Goal: Communication & Community: Answer question/provide support

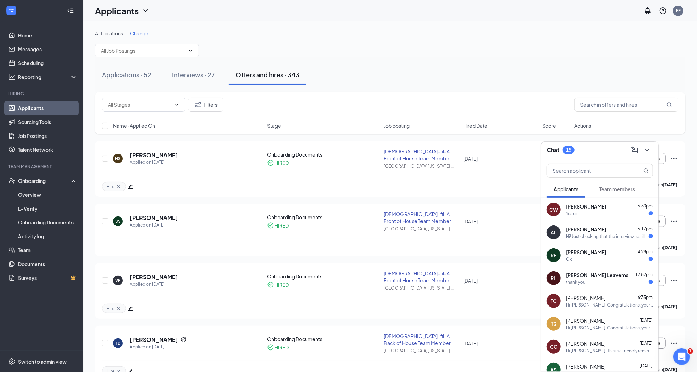
click at [581, 211] on div "Yes sir" at bounding box center [608, 214] width 87 height 6
click at [454, 354] on textarea at bounding box center [470, 358] width 97 height 17
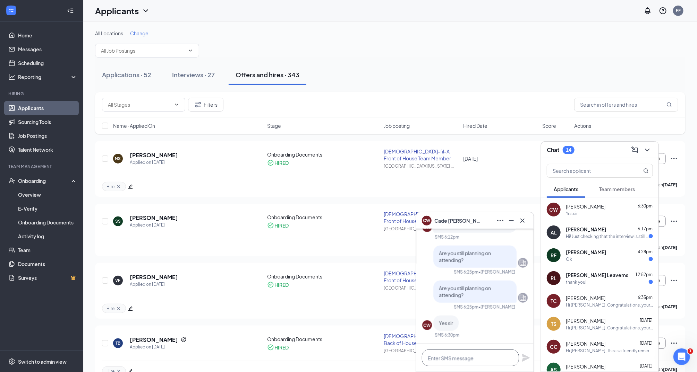
paste textarea "[URL][DOMAIN_NAME]"
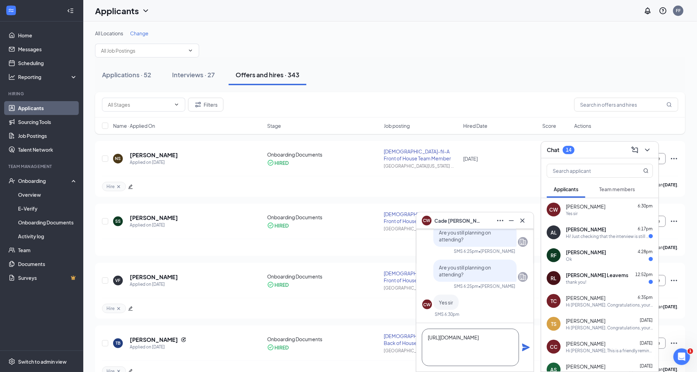
scroll to position [0, 0]
type textarea "[URL][DOMAIN_NAME]"
click at [524, 346] on icon "Plane" at bounding box center [526, 348] width 8 height 8
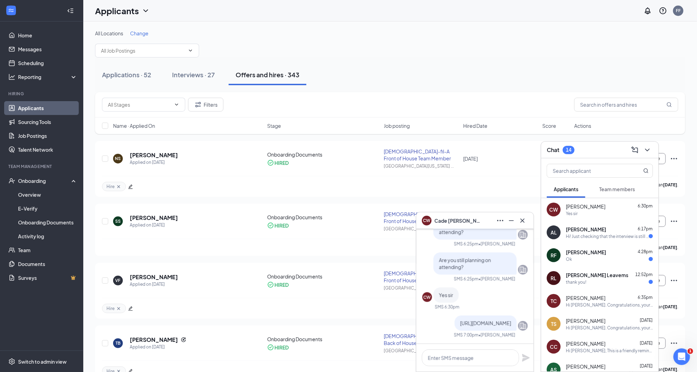
scroll to position [0, 0]
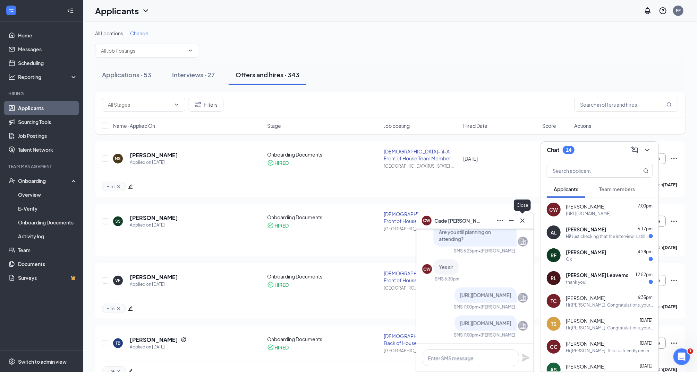
click at [522, 224] on icon "Cross" at bounding box center [522, 221] width 8 height 8
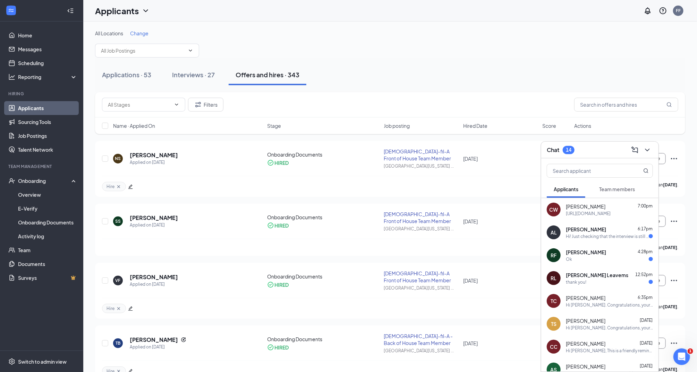
click at [613, 195] on button "Team members" at bounding box center [617, 189] width 50 height 17
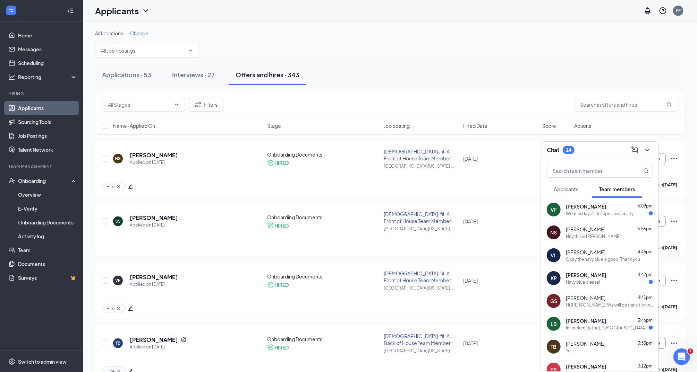
click at [607, 205] on div "[PERSON_NAME] 6:09pm" at bounding box center [608, 206] width 87 height 7
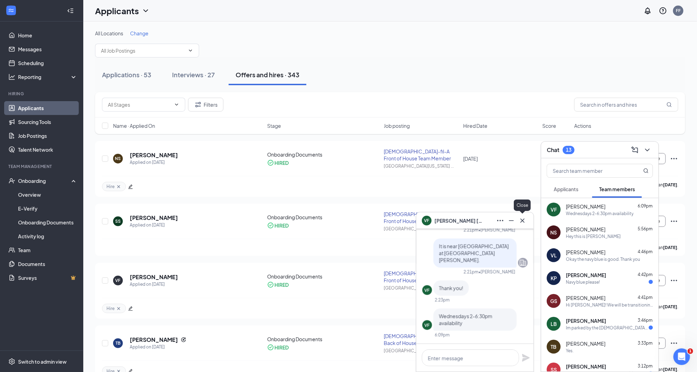
click at [522, 220] on icon "Cross" at bounding box center [522, 220] width 4 height 4
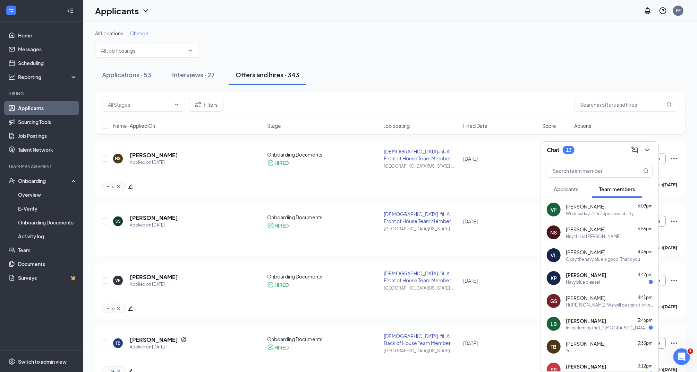
click at [573, 188] on span "Applicants" at bounding box center [565, 189] width 25 height 6
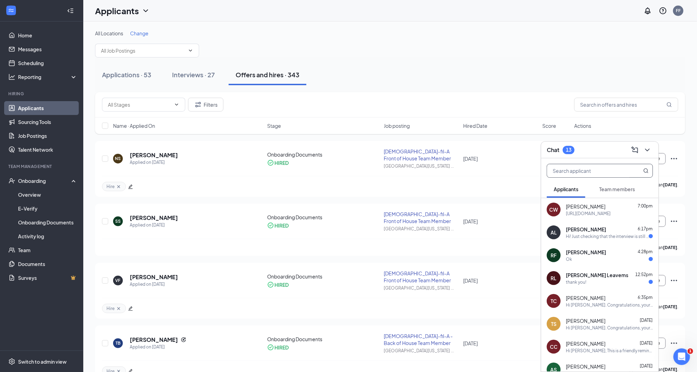
click at [595, 170] on input "text" at bounding box center [588, 170] width 82 height 13
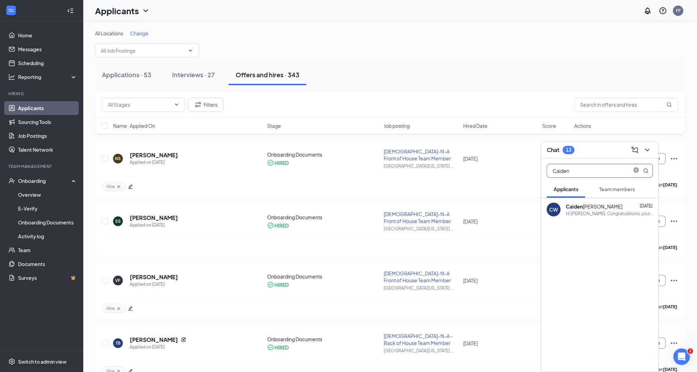
type input "Caiden"
click at [601, 212] on div "Hi [PERSON_NAME]. Congratulations, your meeting with [DEMOGRAPHIC_DATA]-fil-A f…" at bounding box center [608, 214] width 87 height 6
click at [468, 357] on textarea at bounding box center [470, 358] width 97 height 17
paste textarea "[URL][DOMAIN_NAME][SECURITY_DATA]"
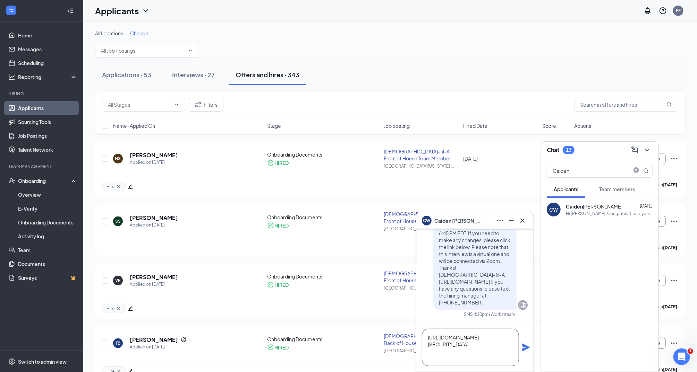
scroll to position [0, 0]
type textarea "[URL][DOMAIN_NAME][SECURITY_DATA]"
click at [521, 349] on div "[URL][DOMAIN_NAME][SECURITY_DATA]" at bounding box center [474, 347] width 117 height 49
click at [526, 347] on icon "Plane" at bounding box center [526, 348] width 8 height 8
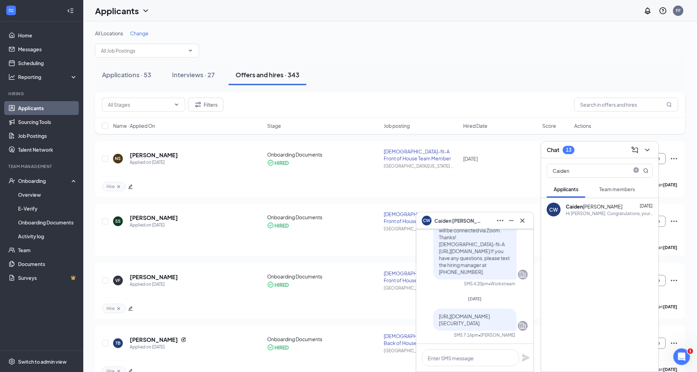
click at [524, 227] on div "CW [PERSON_NAME]" at bounding box center [474, 221] width 117 height 17
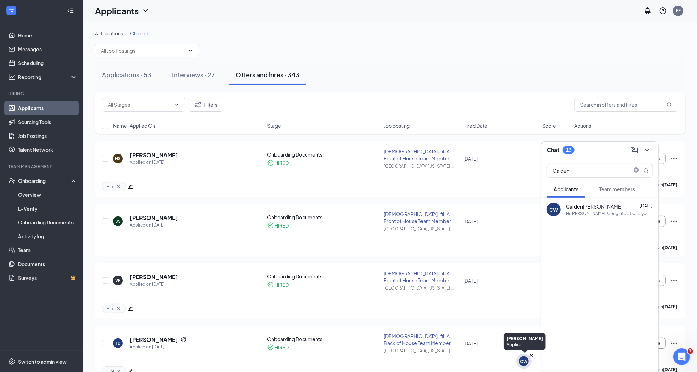
click at [518, 364] on div "CW" at bounding box center [523, 361] width 15 height 15
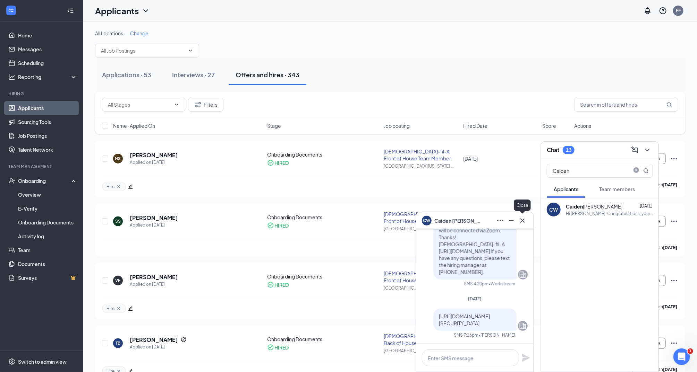
click at [524, 223] on icon "Cross" at bounding box center [522, 221] width 8 height 8
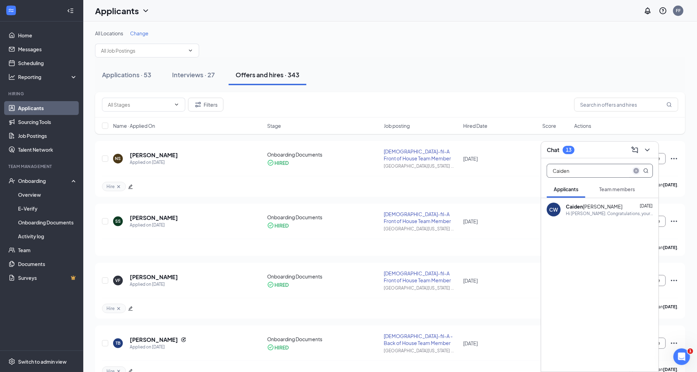
click at [634, 170] on icon "close-circle" at bounding box center [636, 171] width 6 height 6
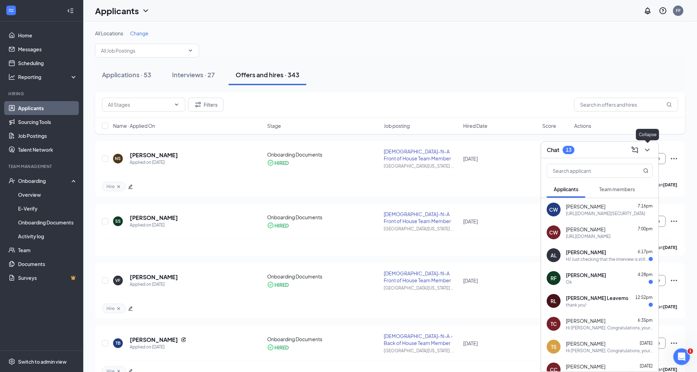
click at [648, 150] on icon "ChevronDown" at bounding box center [647, 150] width 8 height 8
